Goal: Check status: Check status

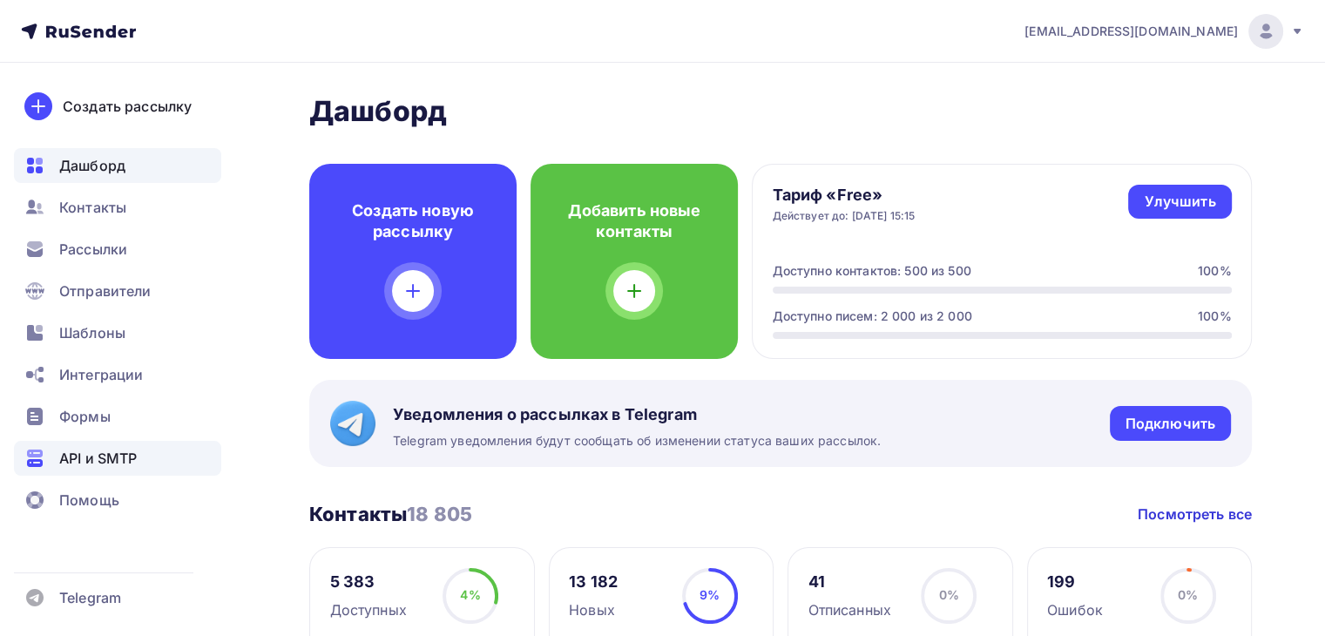
click at [97, 451] on span "API и SMTP" at bounding box center [98, 458] width 78 height 21
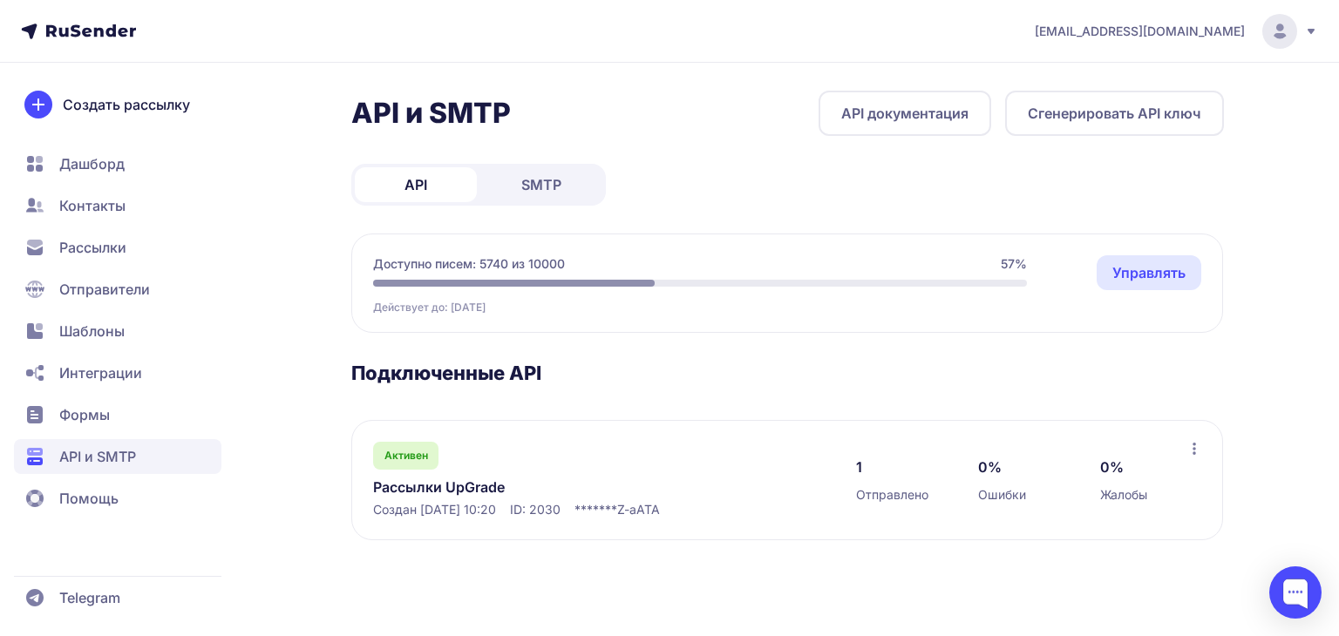
click at [558, 178] on span "SMTP" at bounding box center [541, 184] width 40 height 21
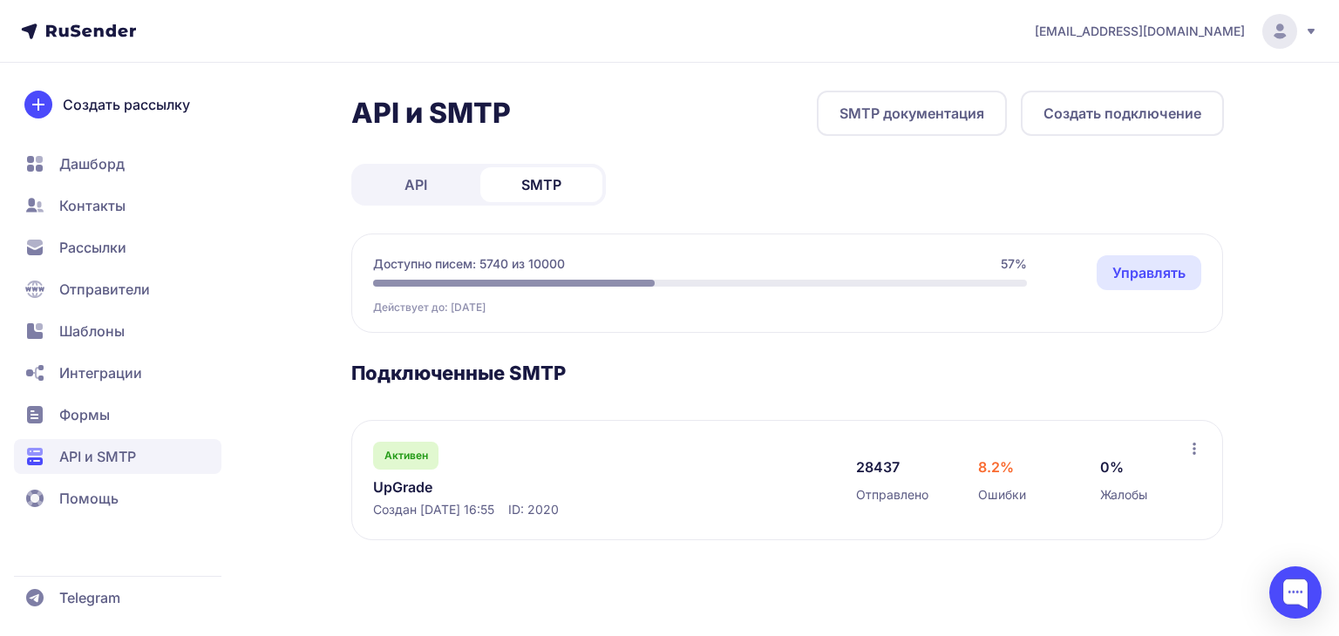
click at [397, 480] on link "UpGrade" at bounding box center [551, 487] width 357 height 21
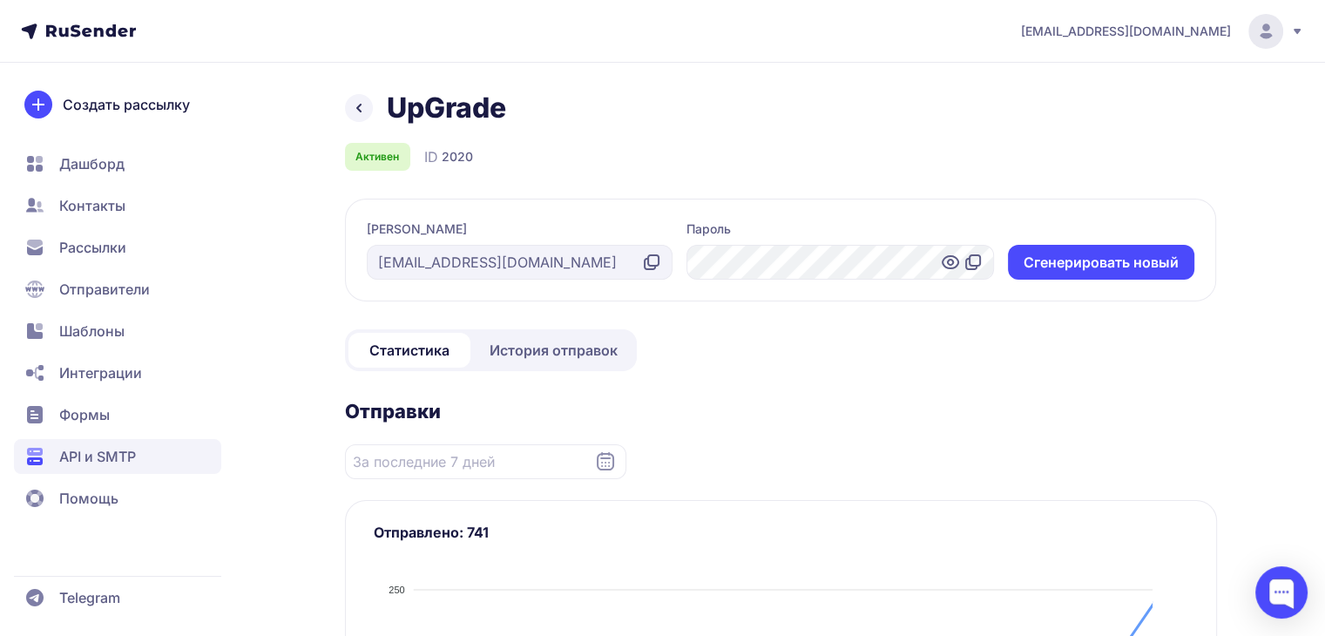
click at [510, 351] on span "История отправок" at bounding box center [554, 350] width 128 height 21
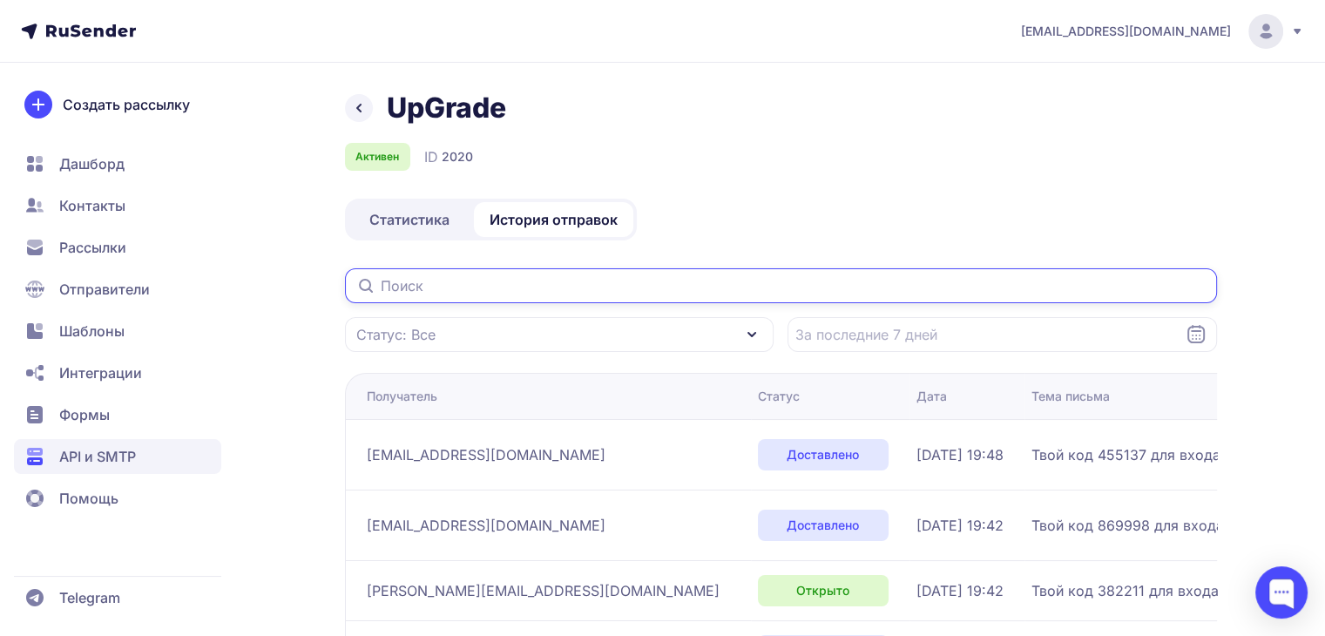
click at [449, 282] on input "text" at bounding box center [781, 285] width 872 height 35
paste input "nikolaevas819@gmail.com"
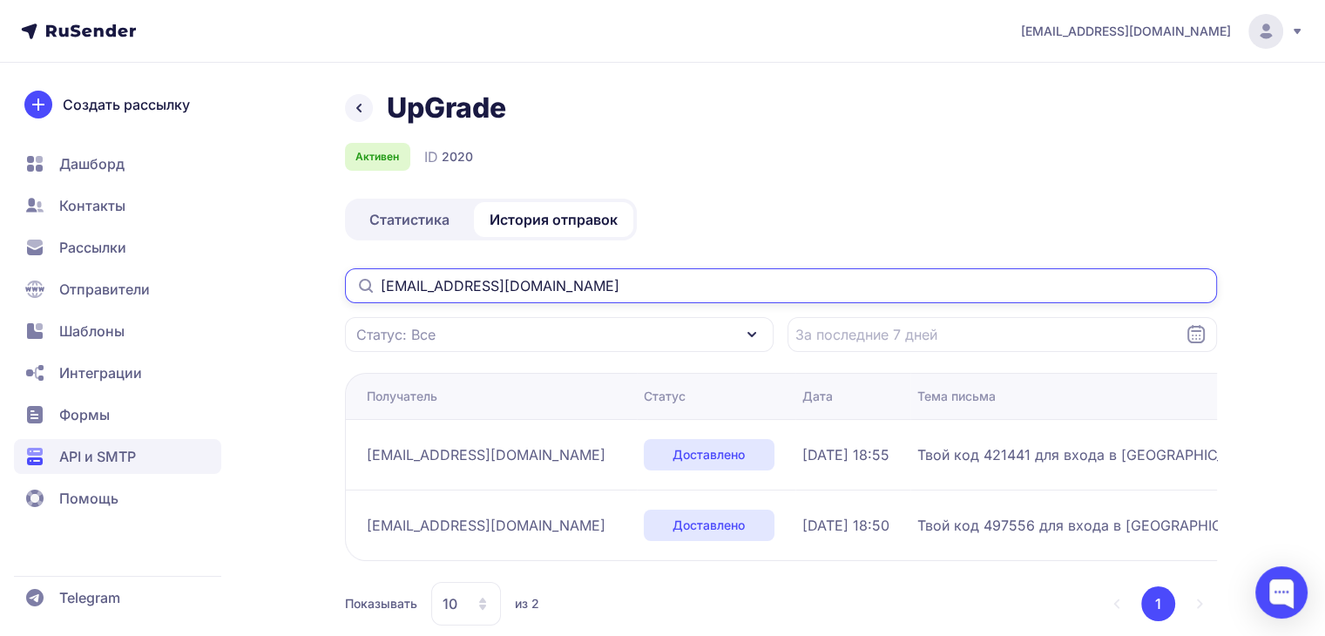
type input "nikolaevas819@gmail.com"
